Goal: Ask a question: Seek information or help from site administrators or community

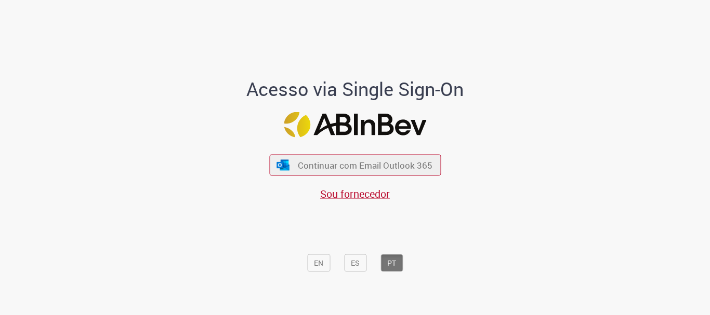
click at [369, 148] on div "Continuar com Email Outlook 365 Sou fornecedor" at bounding box center [354, 173] width 171 height 58
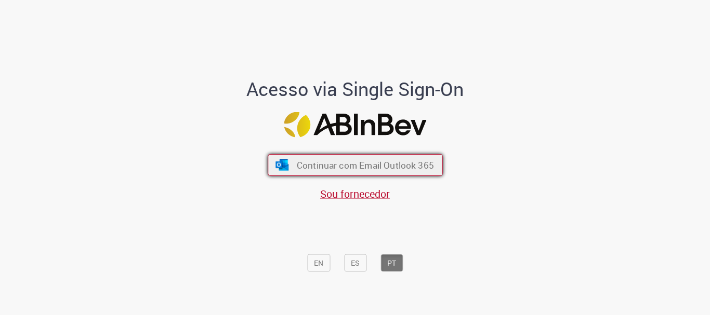
click at [365, 170] on span "Continuar com Email Outlook 365" at bounding box center [364, 165] width 137 height 12
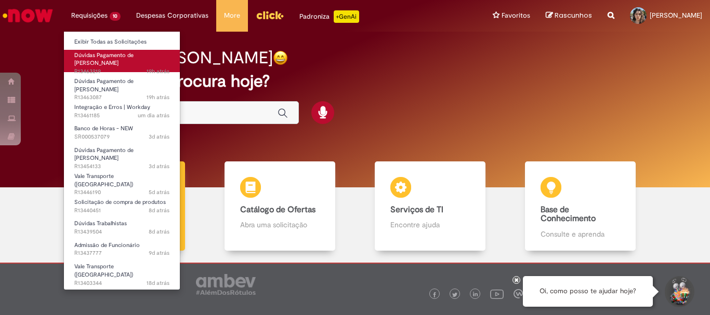
click at [105, 59] on span "Dúvidas Pagamento de [PERSON_NAME]" at bounding box center [103, 59] width 59 height 16
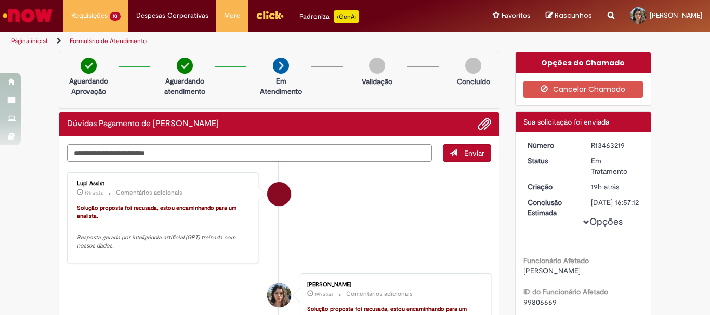
click at [228, 153] on textarea "Digite sua mensagem aqui..." at bounding box center [249, 153] width 365 height 18
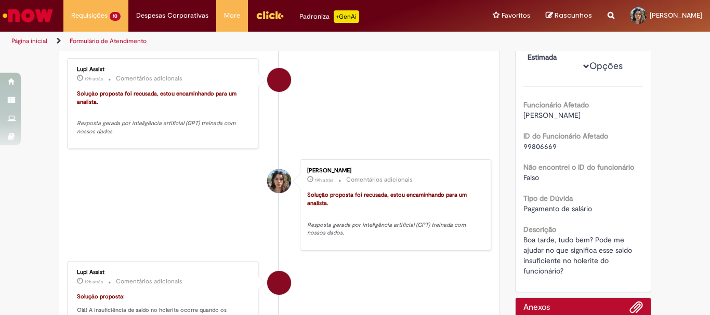
scroll to position [208, 0]
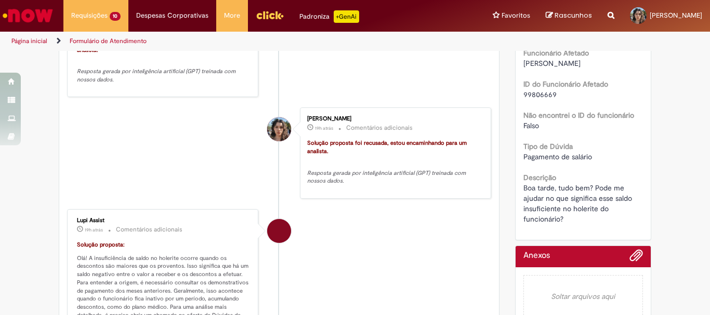
type textarea "**********"
click at [560, 68] on span "Paulo Roberto Goncalves" at bounding box center [551, 63] width 57 height 9
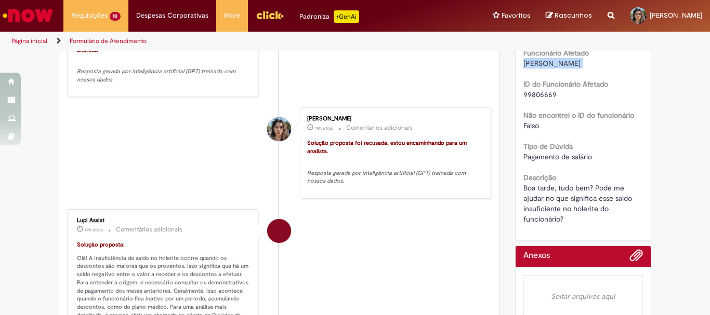
copy div "Paulo Roberto Goncalves"
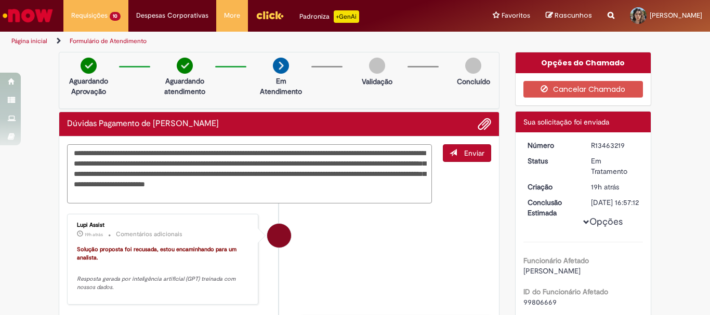
click at [356, 193] on textarea "**********" at bounding box center [249, 173] width 365 height 59
drag, startPoint x: 185, startPoint y: 191, endPoint x: 27, endPoint y: 128, distance: 170.0
drag, startPoint x: 180, startPoint y: 201, endPoint x: 60, endPoint y: 141, distance: 133.3
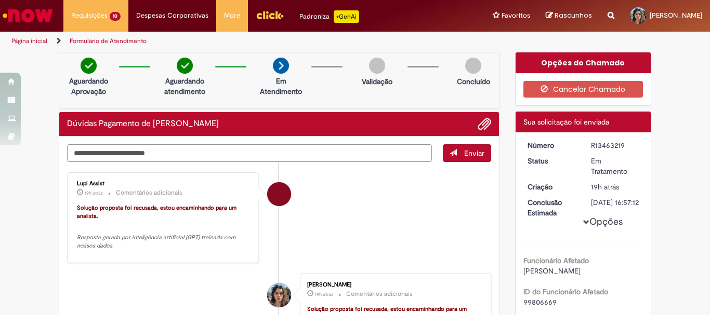
click at [346, 182] on li "Lupi Assist 19h atrás 19 horas atrás Comentários adicionais Solução proposta fo…" at bounding box center [279, 217] width 424 height 91
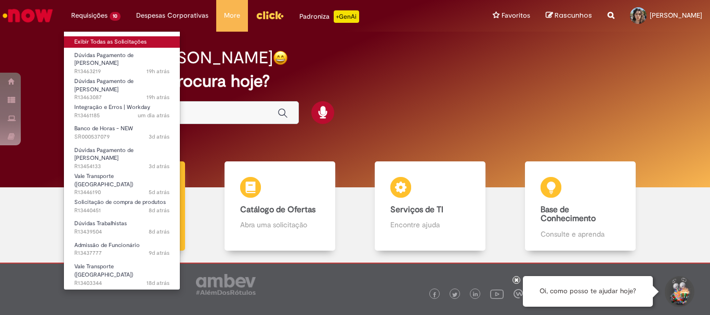
click at [101, 39] on link "Exibir Todas as Solicitações" at bounding box center [122, 41] width 116 height 11
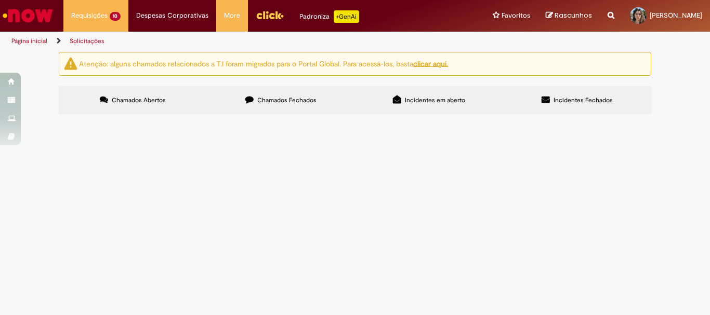
scroll to position [104, 0]
click at [0, 0] on span "Boa tarde, tudo bem? Poderiam me ajudar a esclarecer a dúvida de um funcionário…" at bounding box center [0, 0] width 0 height 0
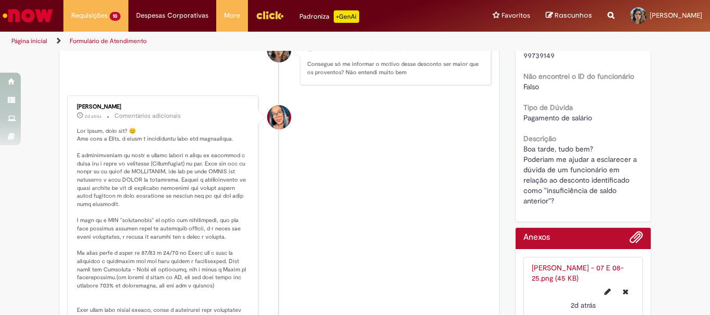
scroll to position [236, 0]
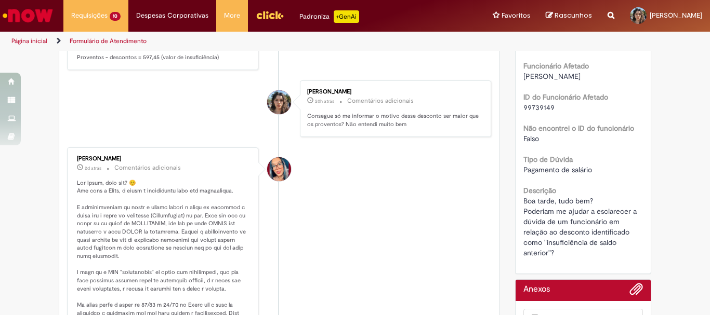
click at [553, 92] on div "Funcionário Afetado [PERSON_NAME] ID do Funcionário Afetado 99739149 Não encont…" at bounding box center [583, 152] width 120 height 211
click at [553, 81] on span "[PERSON_NAME]" at bounding box center [551, 76] width 57 height 9
copy div "[PERSON_NAME]"
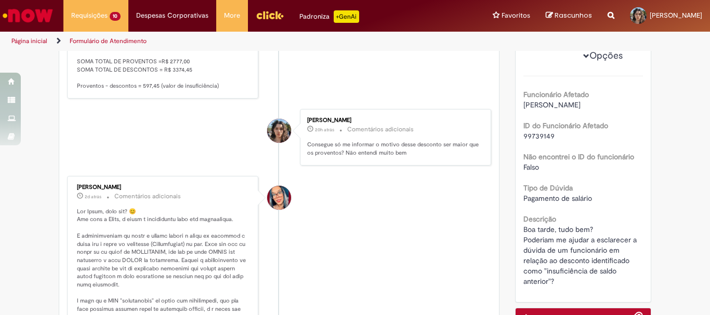
scroll to position [52, 0]
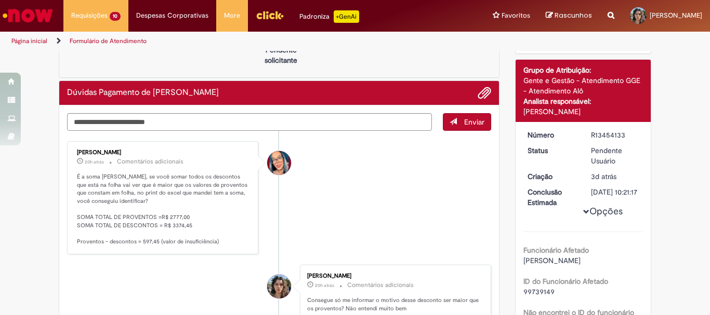
click at [358, 162] on li "[PERSON_NAME] 20h atrás 20 horas atrás Comentários adicionais É a soma [PERSON_…" at bounding box center [279, 197] width 424 height 113
click at [332, 234] on li "[PERSON_NAME] 20h atrás 20 horas atrás Comentários adicionais É a soma [PERSON_…" at bounding box center [279, 197] width 424 height 113
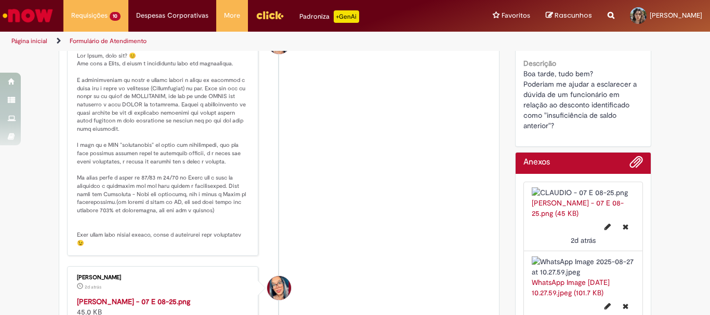
scroll to position [467, 0]
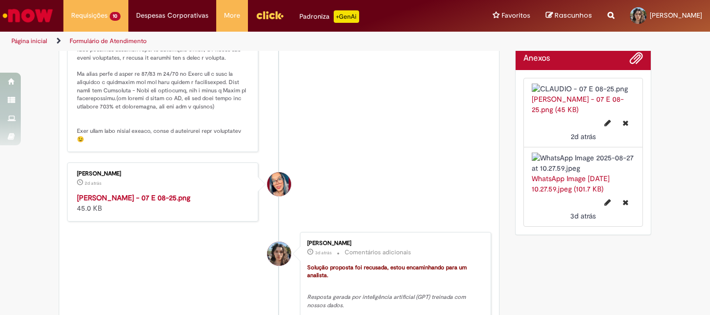
click at [194, 193] on img "Histórico de tíquete" at bounding box center [163, 193] width 173 height 0
click at [349, 222] on li "[PERSON_NAME] 2d atrás 2 dias atrás [PERSON_NAME] - 07 E 08-25.png 45.0 KB" at bounding box center [279, 192] width 424 height 59
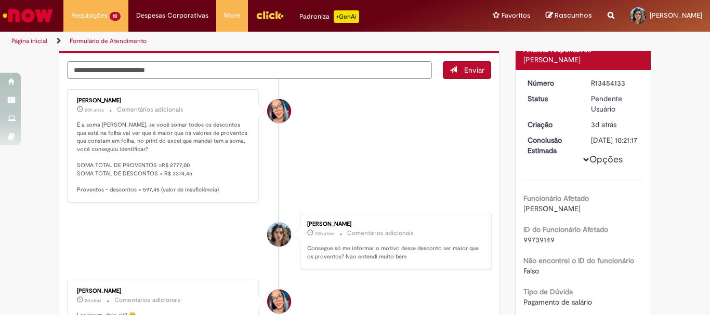
scroll to position [0, 0]
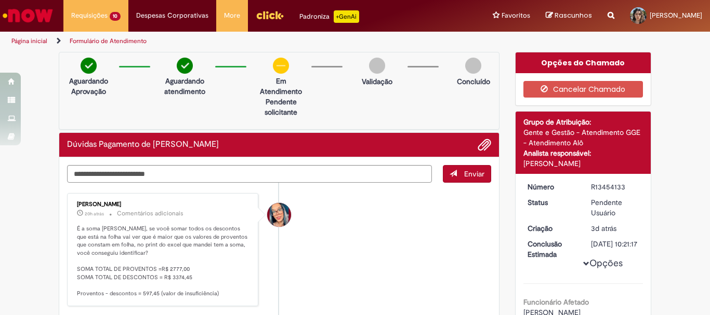
click at [350, 239] on li "[PERSON_NAME] 20h atrás 20 horas atrás Comentários adicionais É a soma [PERSON_…" at bounding box center [279, 249] width 424 height 113
click at [323, 226] on li "[PERSON_NAME] 20h atrás 20 horas atrás Comentários adicionais É a soma [PERSON_…" at bounding box center [279, 249] width 424 height 113
click at [102, 204] on div "[PERSON_NAME]" at bounding box center [163, 205] width 173 height 6
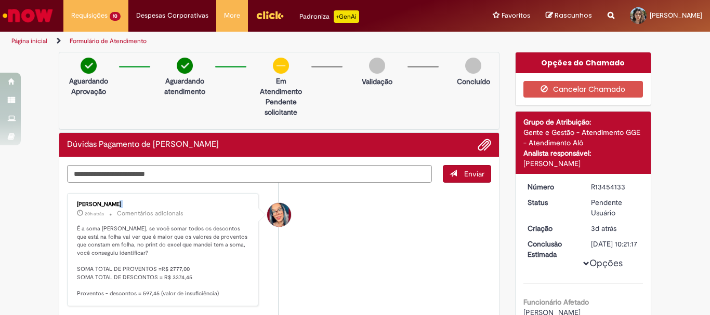
copy div "[PERSON_NAME]"
click at [71, 258] on div "[PERSON_NAME] 20h atrás 20 horas atrás Comentários adicionais É a soma [PERSON_…" at bounding box center [162, 249] width 185 height 107
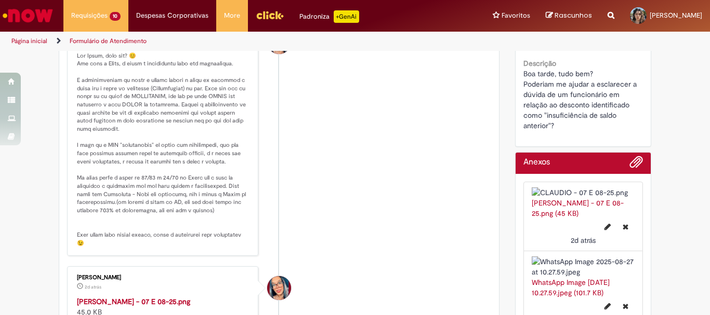
scroll to position [312, 0]
